Goal: Information Seeking & Learning: Learn about a topic

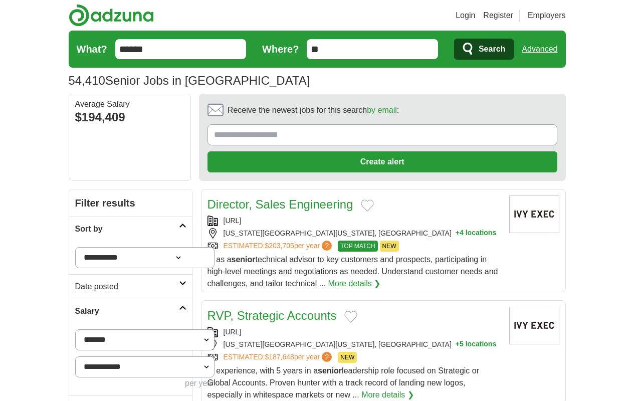
scroll to position [1199, 0]
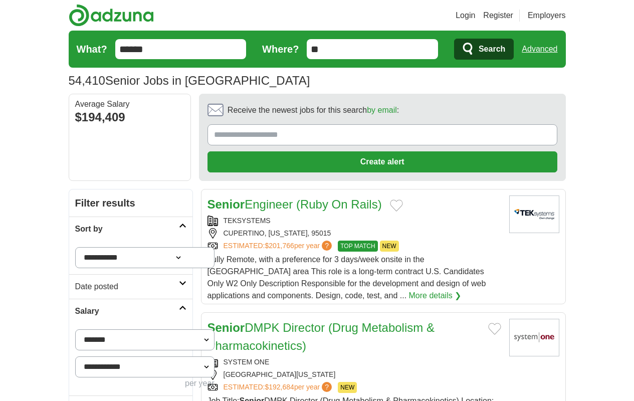
scroll to position [1265, 0]
